Goal: Find contact information: Find contact information

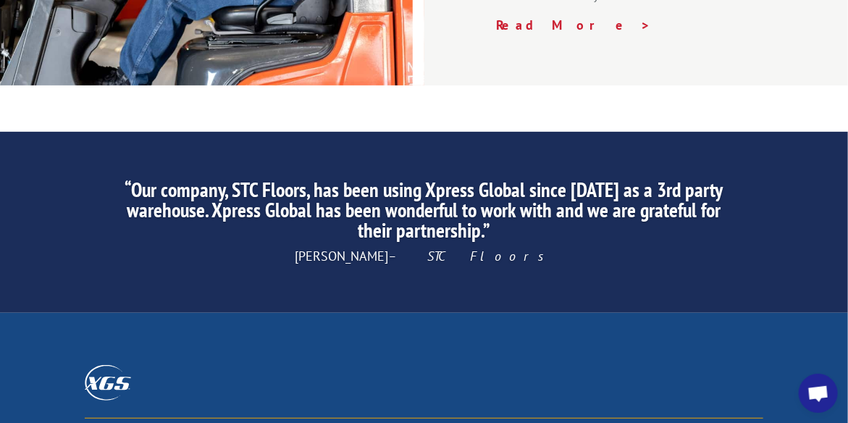
scroll to position [2296, 0]
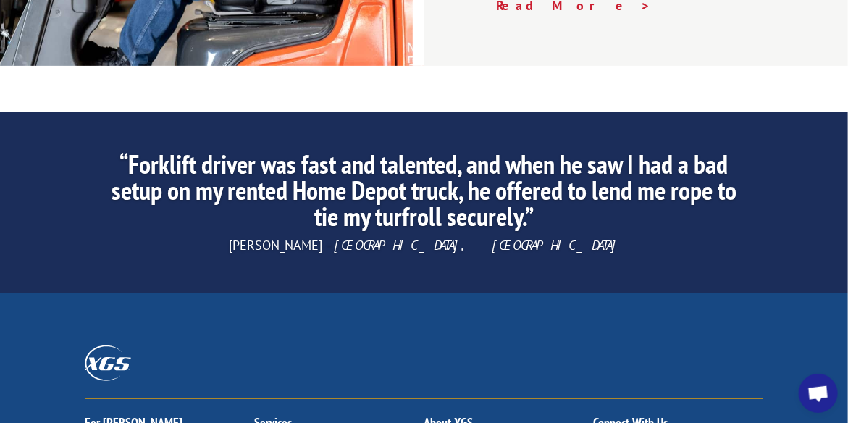
click at [461, 414] on link "About XGS" at bounding box center [448, 422] width 49 height 17
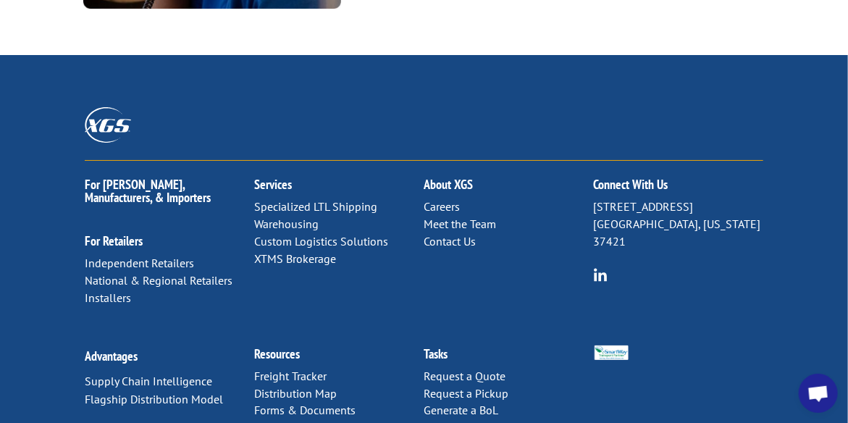
scroll to position [2014, 0]
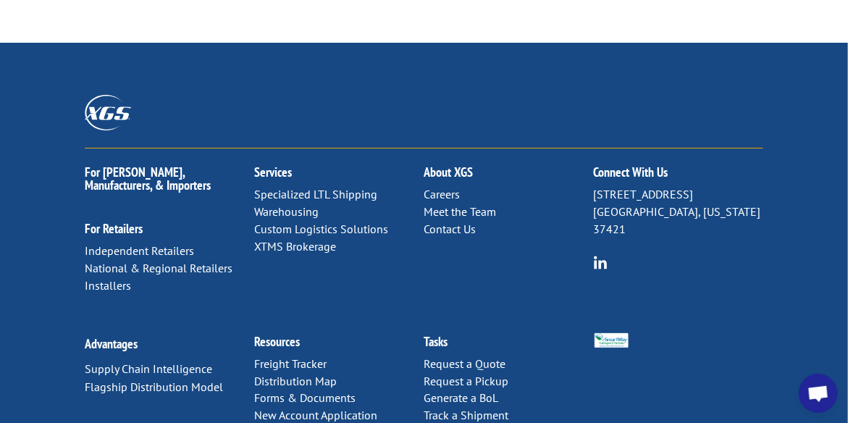
click at [453, 222] on link "Contact Us" at bounding box center [450, 229] width 52 height 14
